Goal: Information Seeking & Learning: Find specific page/section

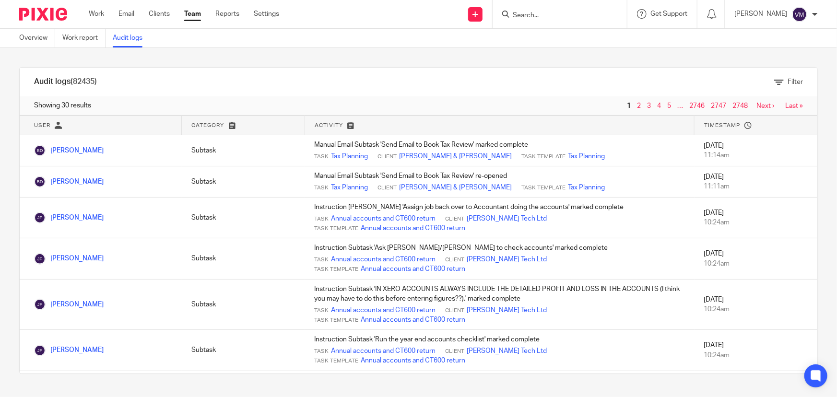
drag, startPoint x: 0, startPoint y: 0, endPoint x: 199, endPoint y: 12, distance: 199.0
click at [199, 12] on link "Team" at bounding box center [192, 14] width 17 height 10
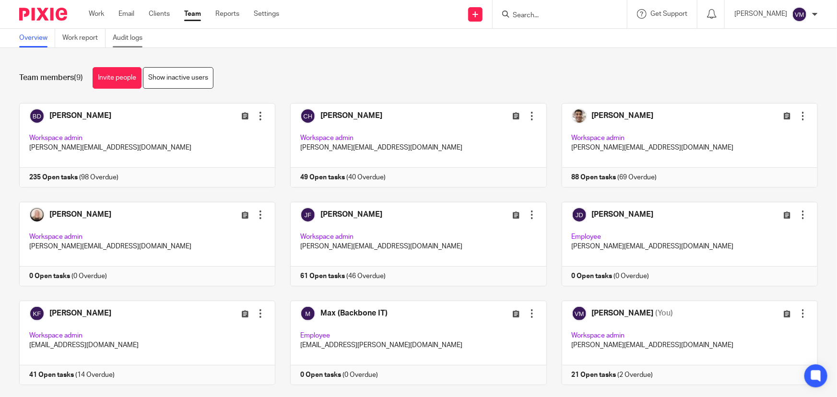
click at [143, 34] on link "Audit logs" at bounding box center [131, 38] width 37 height 19
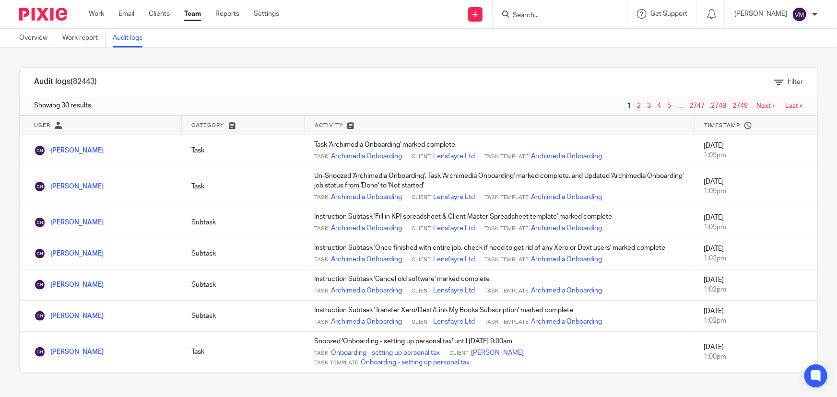
click at [194, 11] on link "Team" at bounding box center [192, 14] width 17 height 10
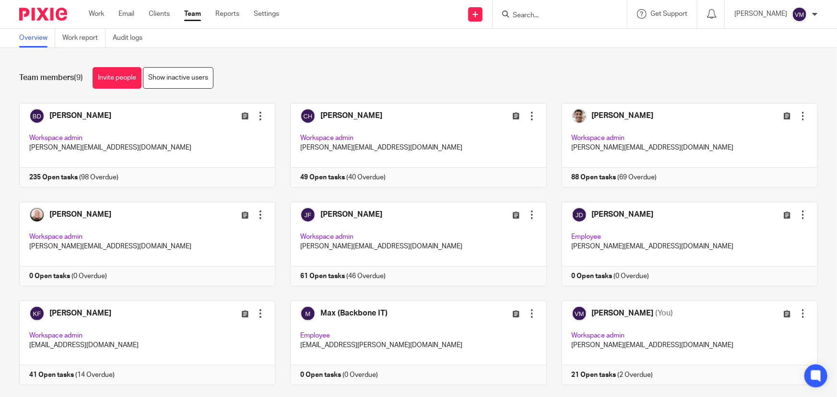
click at [542, 19] on form at bounding box center [563, 14] width 102 height 12
click at [543, 19] on input "Search" at bounding box center [555, 16] width 86 height 9
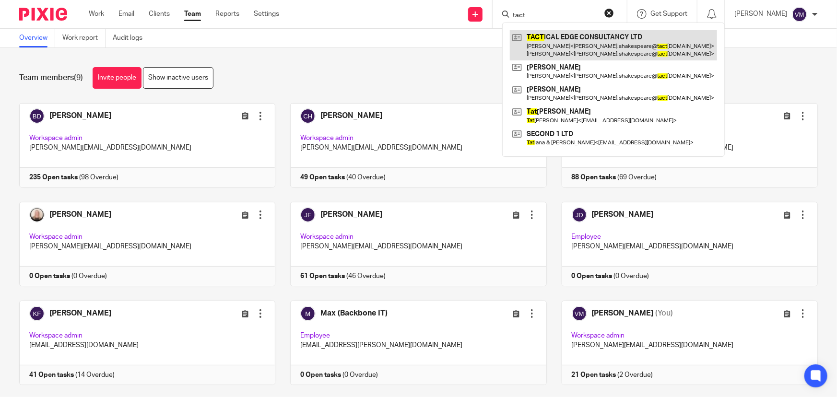
type input "tact"
click at [584, 36] on link at bounding box center [613, 45] width 207 height 30
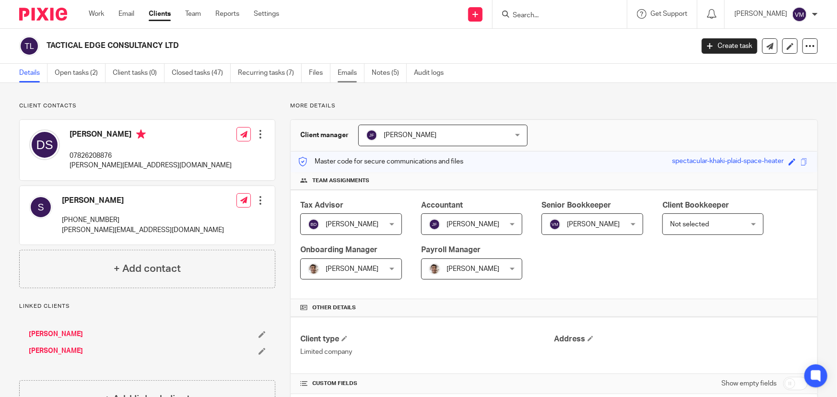
click at [345, 74] on link "Emails" at bounding box center [351, 73] width 27 height 19
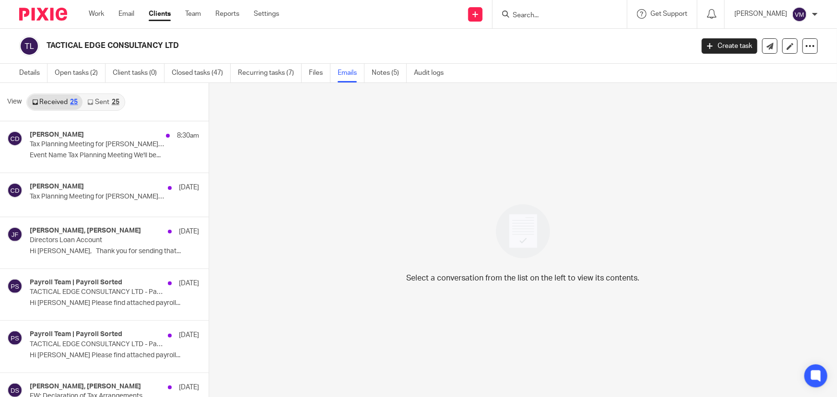
click at [99, 101] on link "Sent 25" at bounding box center [103, 102] width 41 height 15
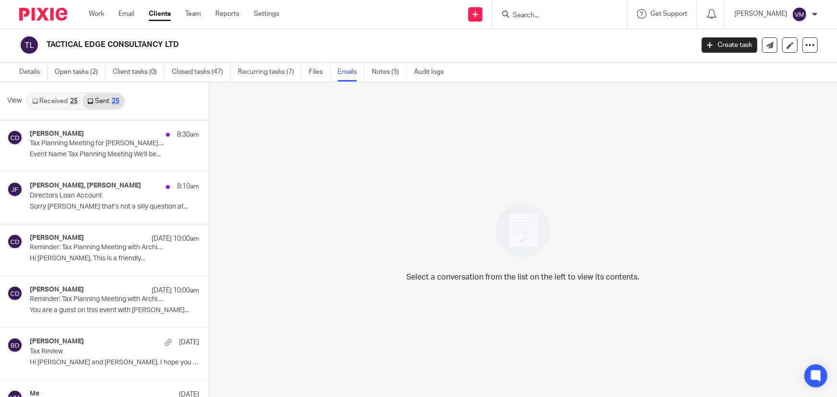
click at [197, 7] on div "Work Email Clients Team Reports Settings Work Email Clients Team Reports Settin…" at bounding box center [186, 14] width 215 height 28
click at [197, 12] on link "Team" at bounding box center [193, 14] width 16 height 10
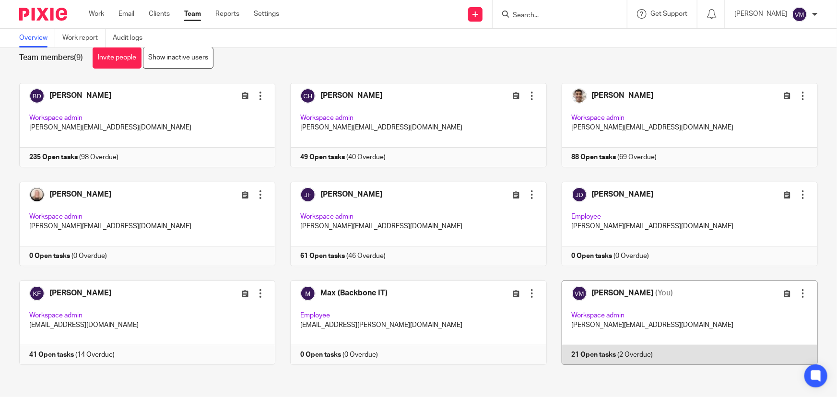
scroll to position [21, 0]
click at [673, 353] on link at bounding box center [682, 322] width 271 height 84
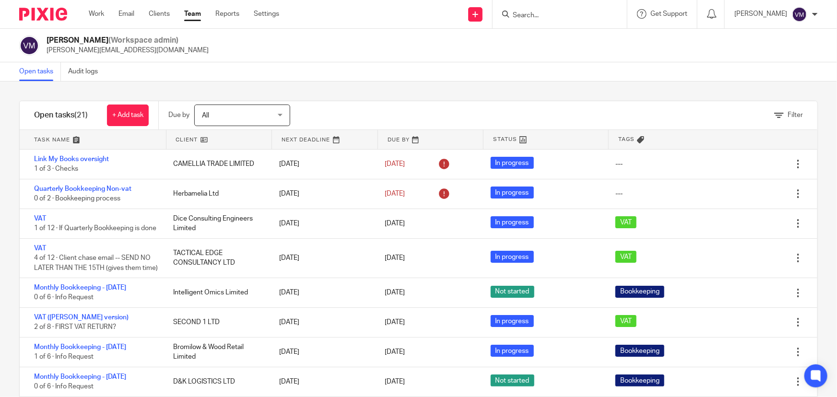
click at [564, 22] on div at bounding box center [560, 14] width 134 height 28
click at [565, 16] on input "Search" at bounding box center [555, 16] width 86 height 9
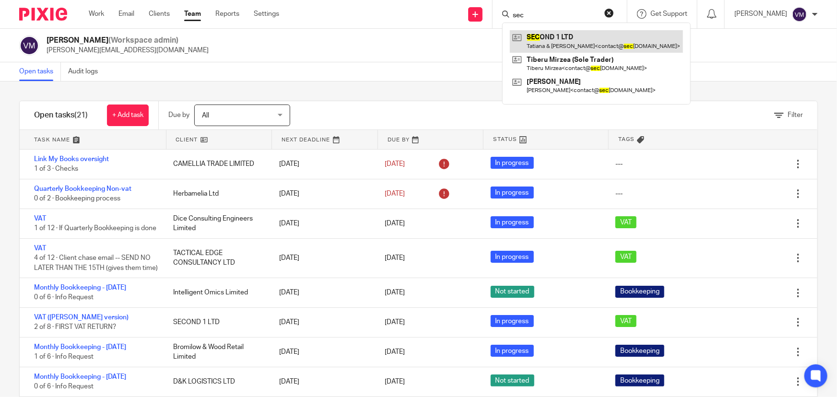
type input "sec"
click at [572, 39] on link at bounding box center [596, 41] width 173 height 22
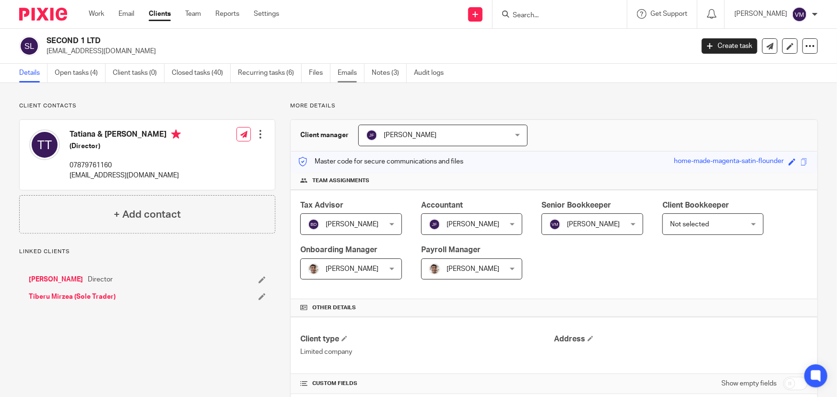
click at [355, 76] on link "Emails" at bounding box center [351, 73] width 27 height 19
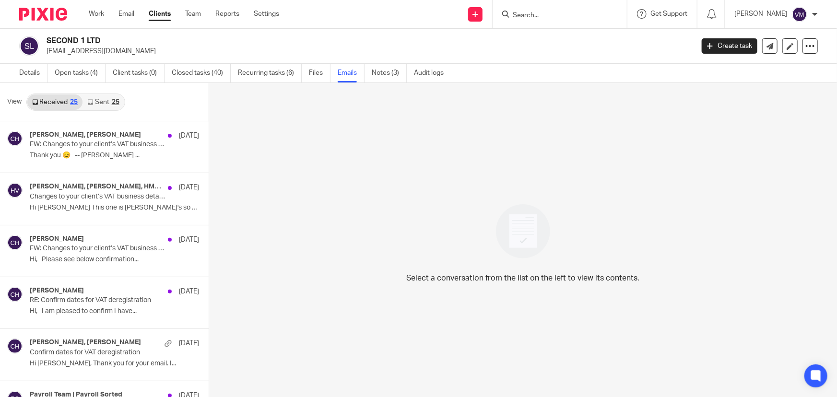
click at [108, 105] on link "Sent 25" at bounding box center [103, 102] width 41 height 15
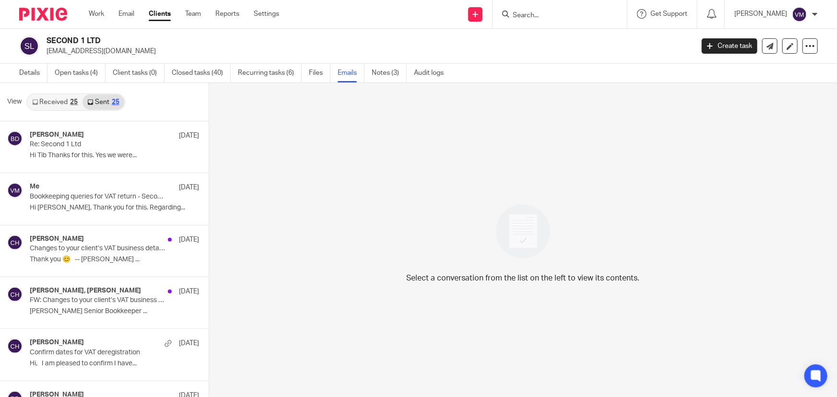
scroll to position [1, 0]
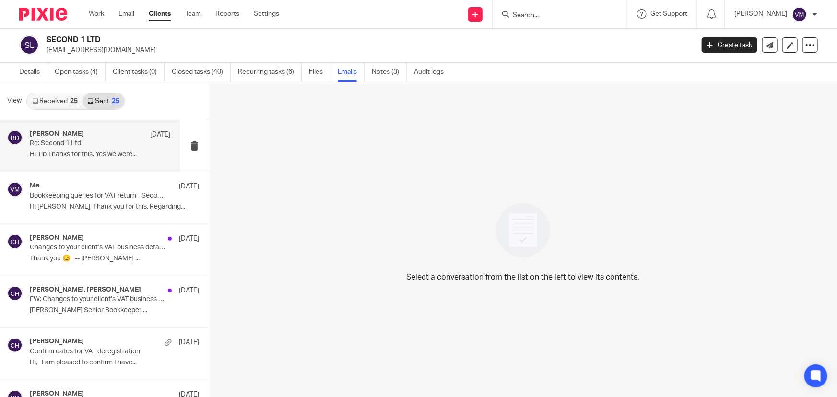
click at [97, 148] on div "[PERSON_NAME] [DATE] Re: Second 1 Ltd Hi Tib Thanks for this. Yes we were..." at bounding box center [100, 146] width 141 height 32
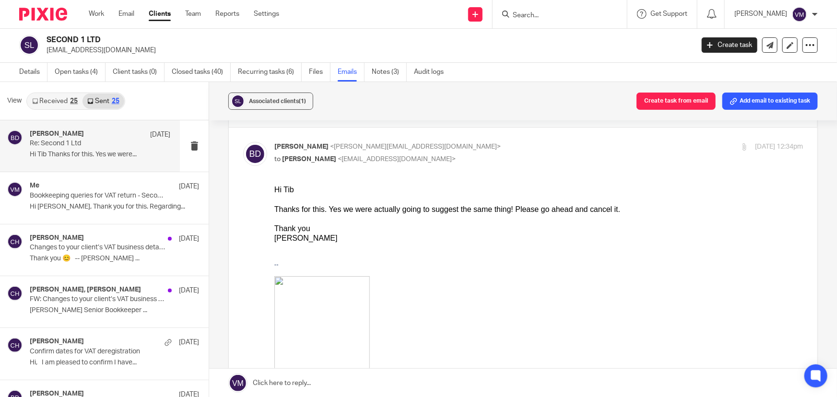
scroll to position [0, 0]
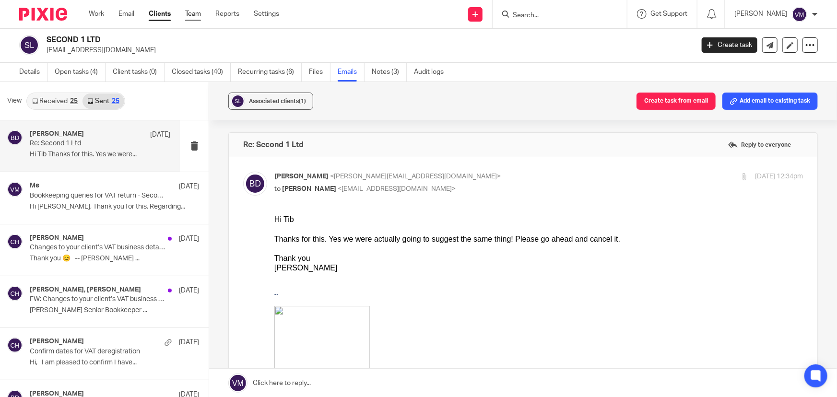
click at [201, 17] on link "Team" at bounding box center [193, 14] width 16 height 10
